Goal: Transaction & Acquisition: Book appointment/travel/reservation

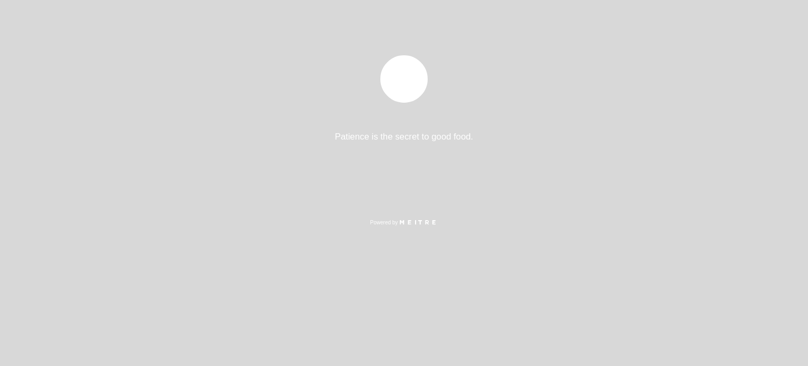
select select "es"
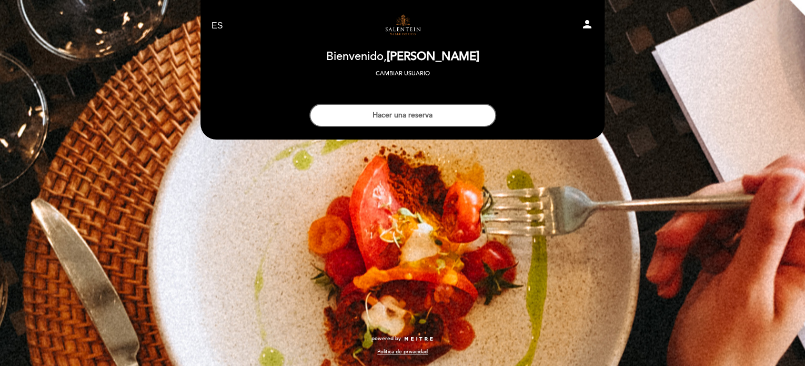
click at [582, 25] on icon "person" at bounding box center [587, 24] width 13 height 13
select select "es"
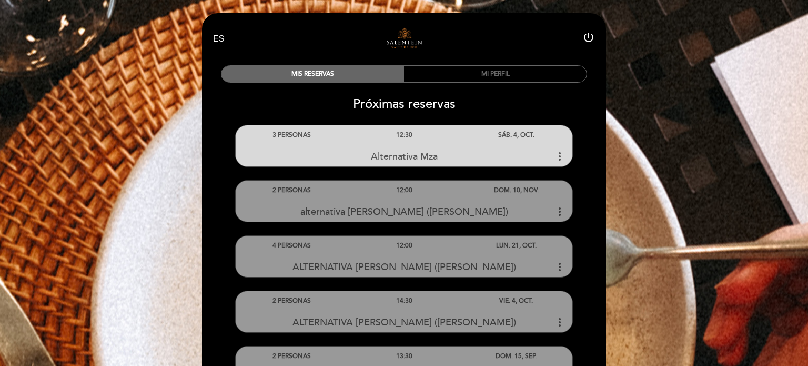
select select "es"
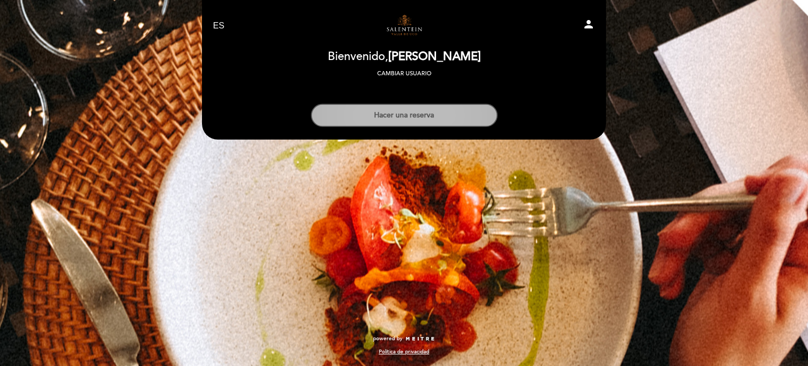
click at [385, 106] on button "Hacer una reserva" at bounding box center [404, 115] width 187 height 23
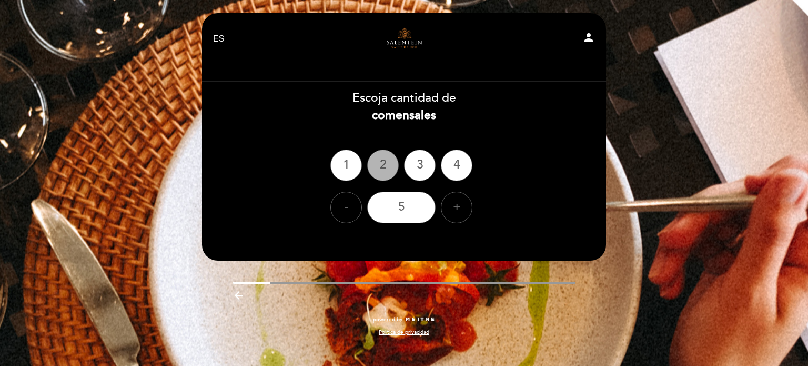
click at [386, 172] on div "2" at bounding box center [383, 165] width 32 height 32
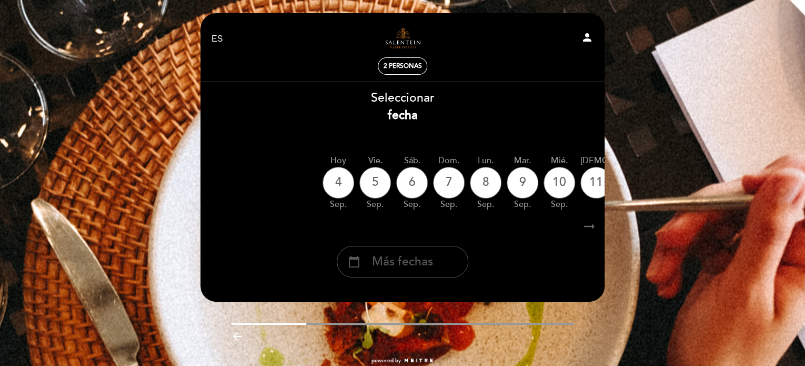
click at [415, 263] on span "Más fechas" at bounding box center [402, 261] width 61 height 17
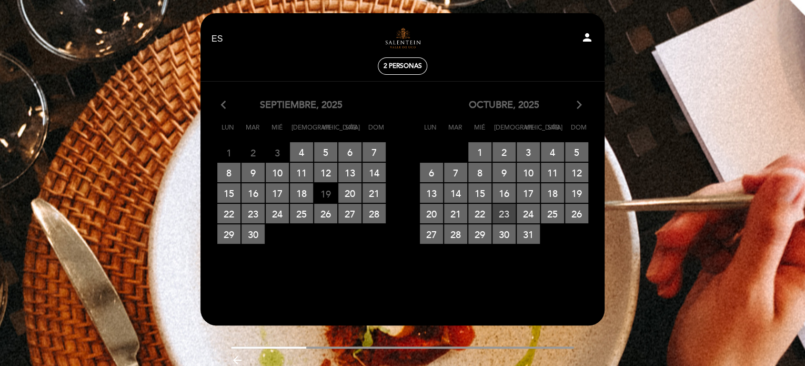
click at [504, 212] on span "23 RESERVAS DISPONIBLES" at bounding box center [504, 213] width 23 height 19
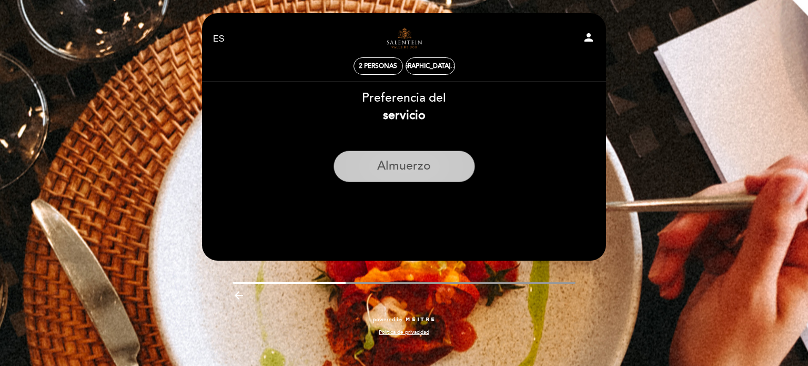
click at [434, 173] on button "Almuerzo" at bounding box center [405, 167] width 142 height 32
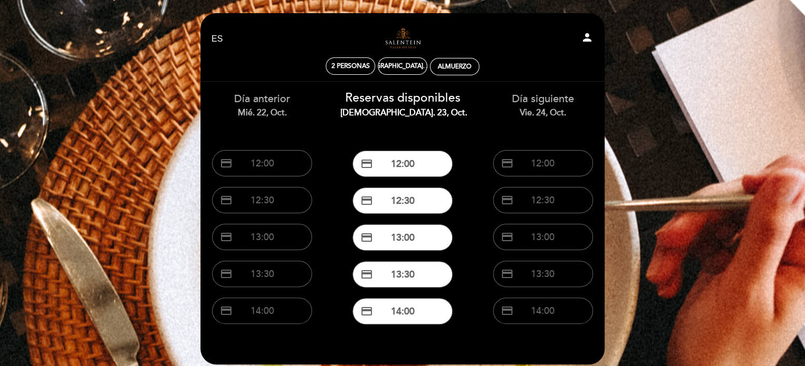
click at [434, 173] on button "credit_card 12:00" at bounding box center [403, 164] width 100 height 26
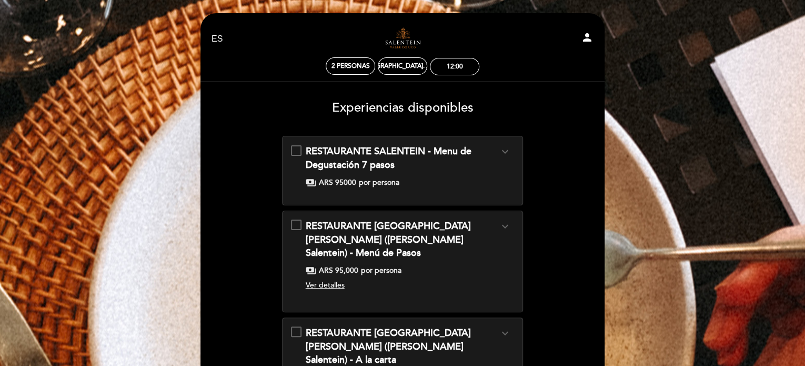
click at [298, 148] on div "RESTAURANTE SALENTEIN - Menu de Degustación 7 pasos expand_more No incluye vino…" at bounding box center [403, 166] width 224 height 43
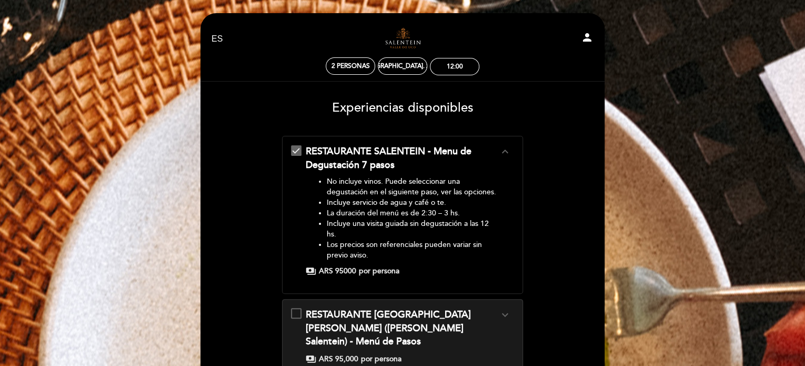
click at [536, 236] on form "RESTAURANTE SALENTEIN - Menu de Degustación 7 pasos expand_less No incluye vino…" at bounding box center [403, 342] width 390 height 413
click at [298, 151] on div "RESTAURANTE SALENTEIN - Menu de Degustación 7 pasos expand_less No incluye vino…" at bounding box center [403, 211] width 224 height 132
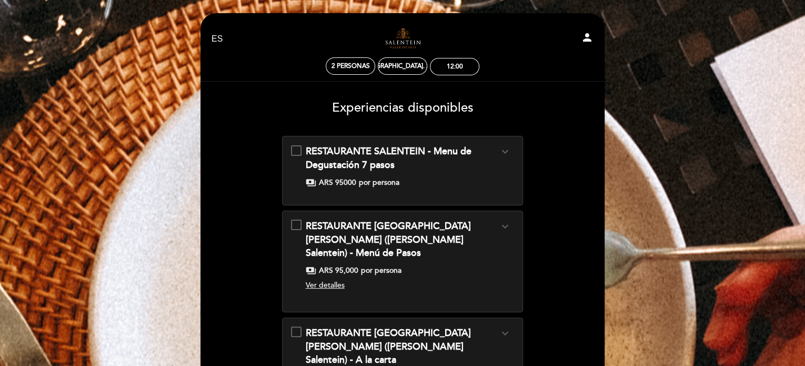
click at [547, 202] on form "RESTAURANTE SALENTEIN - Menu de Degustación 7 pasos expand_more No incluye vino…" at bounding box center [403, 298] width 390 height 324
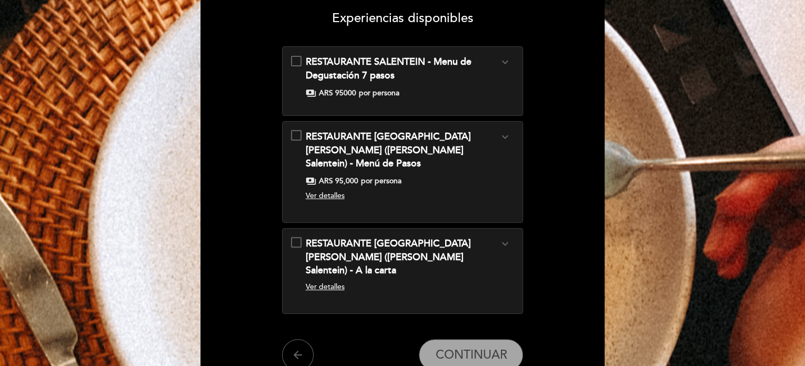
scroll to position [105, 0]
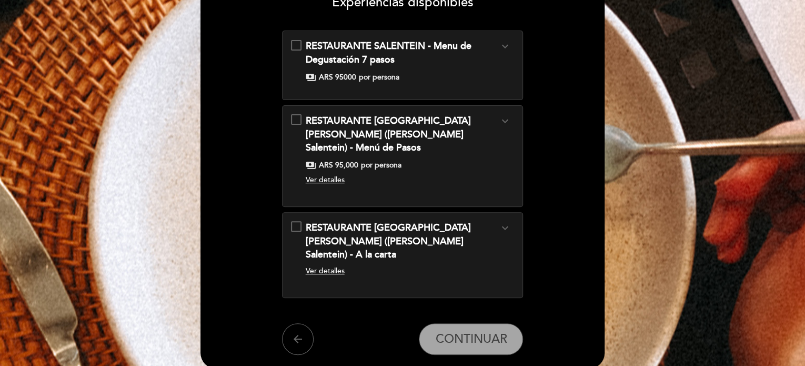
click at [295, 46] on div "RESTAURANTE SALENTEIN - Menu de Degustación 7 pasos expand_more No incluye vino…" at bounding box center [403, 60] width 224 height 43
